Goal: Information Seeking & Learning: Learn about a topic

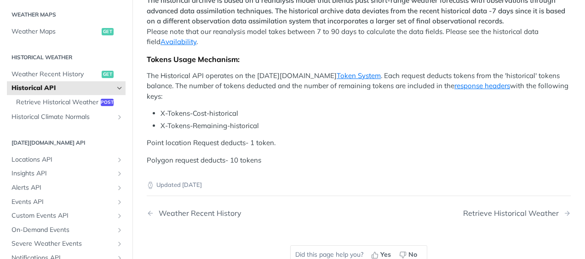
scroll to position [478, 0]
click at [79, 106] on span "Retrieve Historical Weather" at bounding box center [57, 102] width 82 height 9
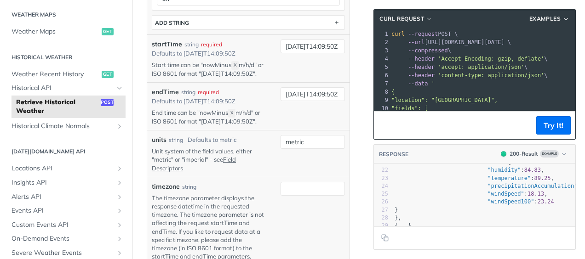
scroll to position [182, 0]
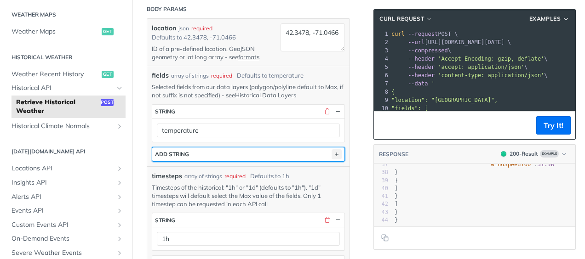
click at [331, 159] on icon "button" at bounding box center [336, 154] width 10 height 10
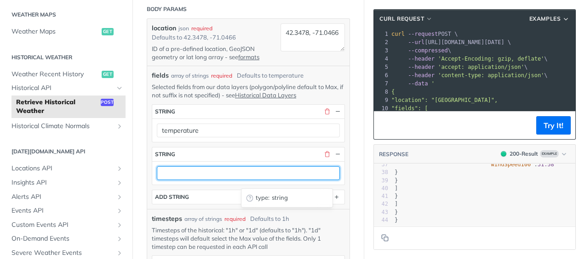
click at [313, 176] on input "text" at bounding box center [248, 173] width 183 height 14
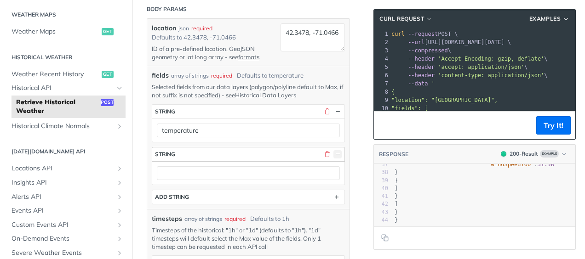
click at [333, 159] on button "button" at bounding box center [337, 154] width 8 height 8
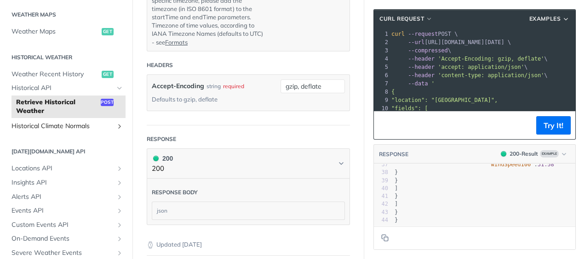
click at [113, 130] on link "Historical Climate Normals" at bounding box center [66, 126] width 119 height 14
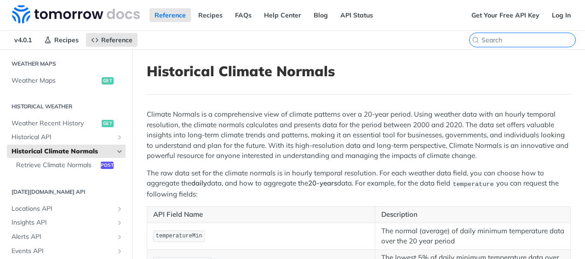
click at [512, 36] on input "search" at bounding box center [528, 40] width 94 height 8
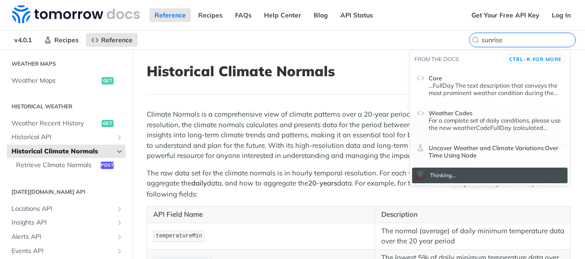
type input "sunrise"
click at [493, 89] on p "...FullDay The text description that conveys the most prominent weather conditi…" at bounding box center [495, 89] width 134 height 15
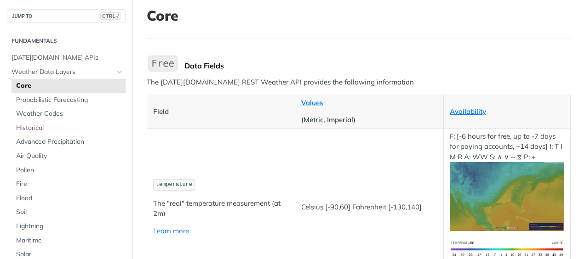
scroll to position [2978, 0]
